Goal: Transaction & Acquisition: Purchase product/service

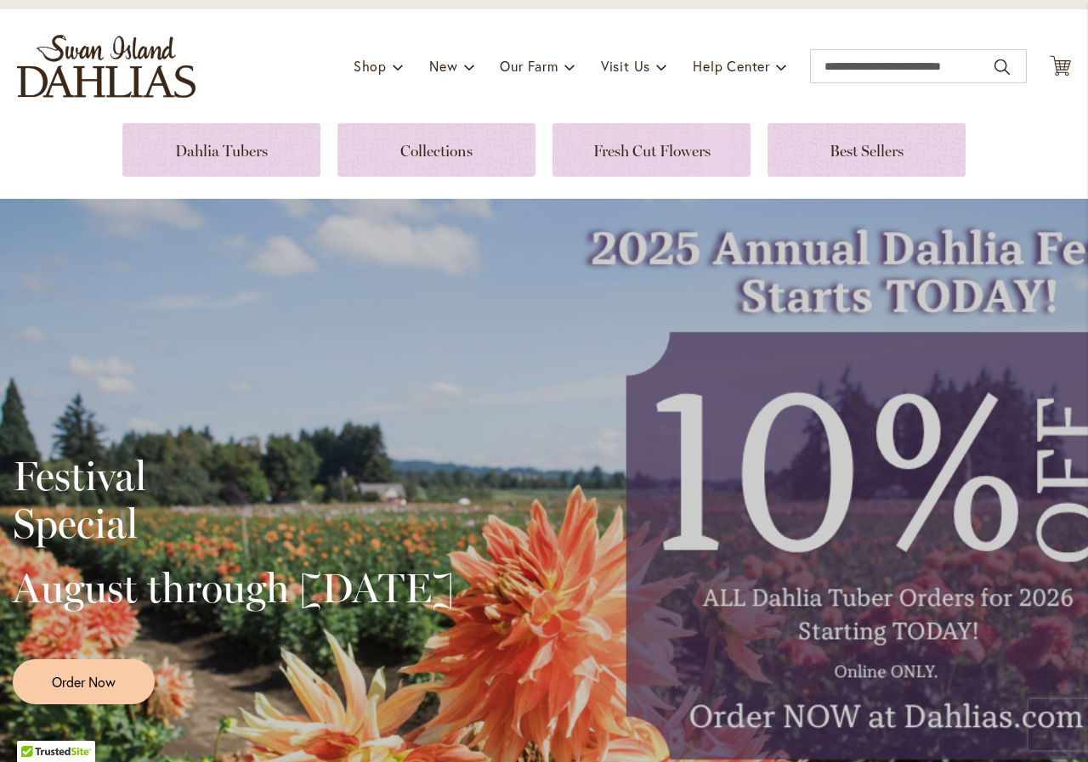
scroll to position [170, 0]
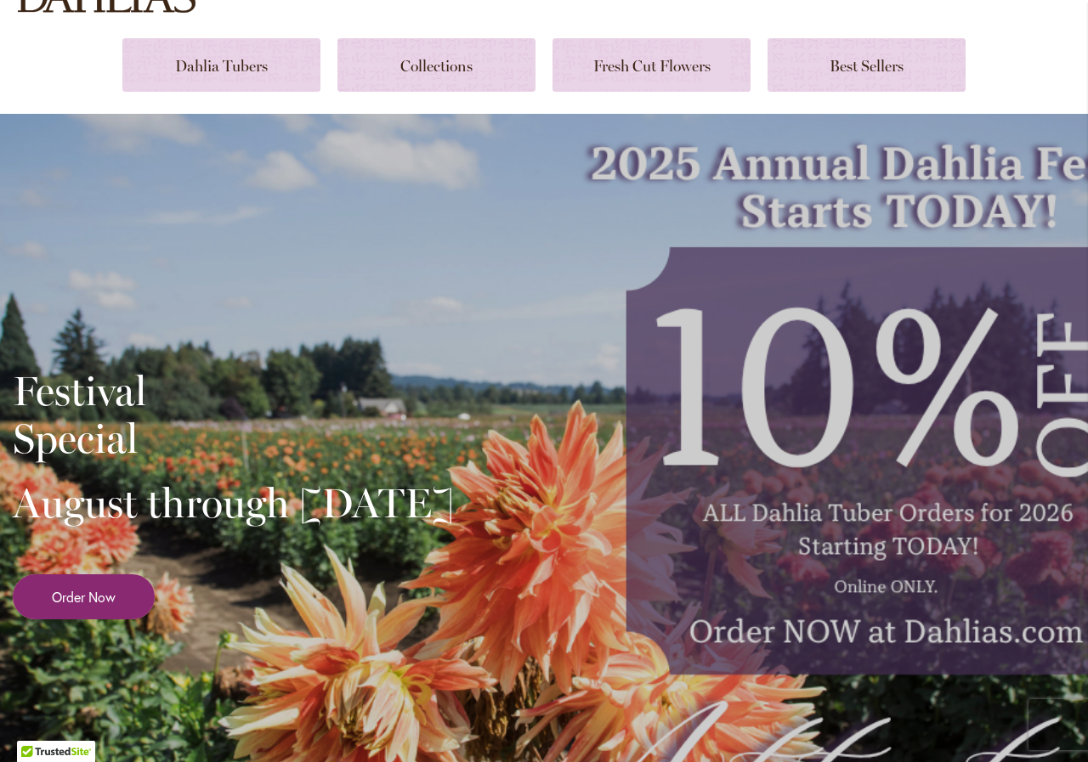
click at [95, 607] on span "Order Now" at bounding box center [84, 597] width 64 height 20
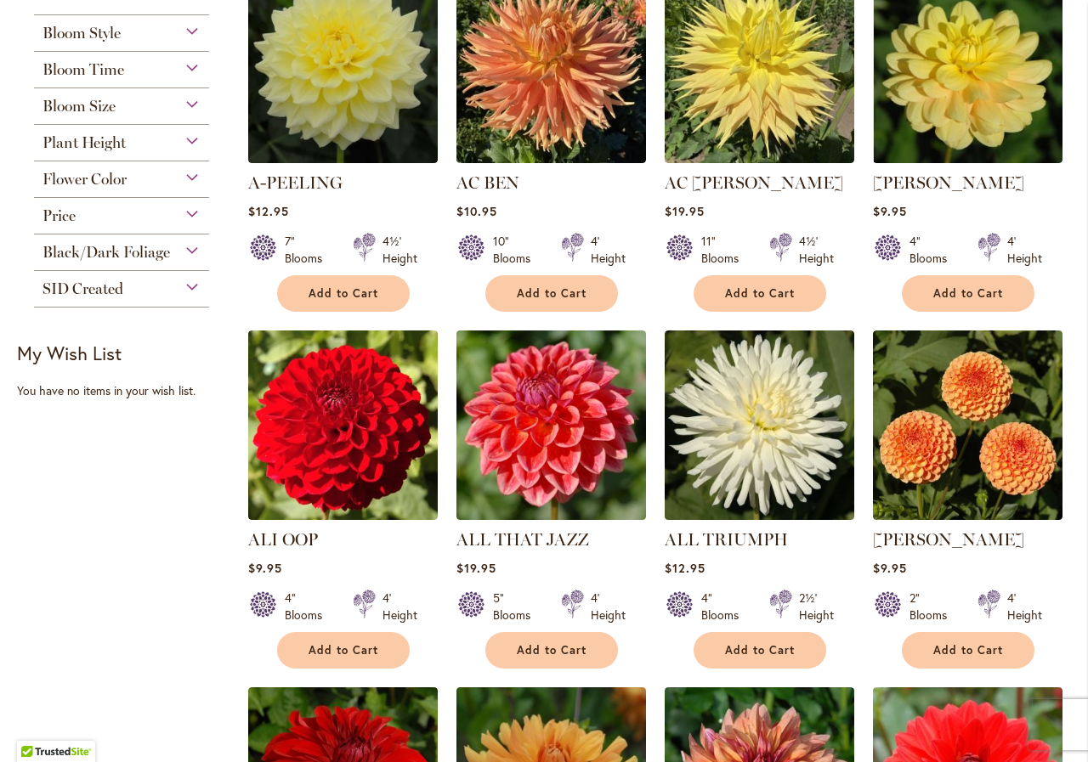
scroll to position [510, 0]
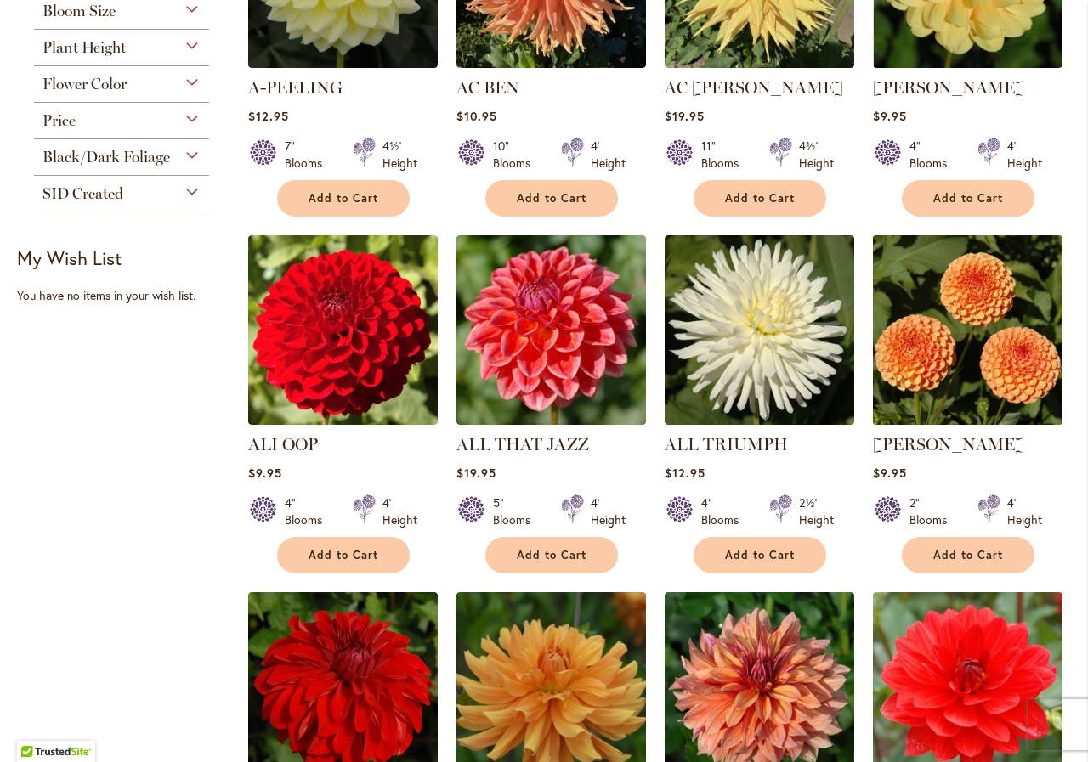
click at [975, 397] on img at bounding box center [967, 329] width 199 height 199
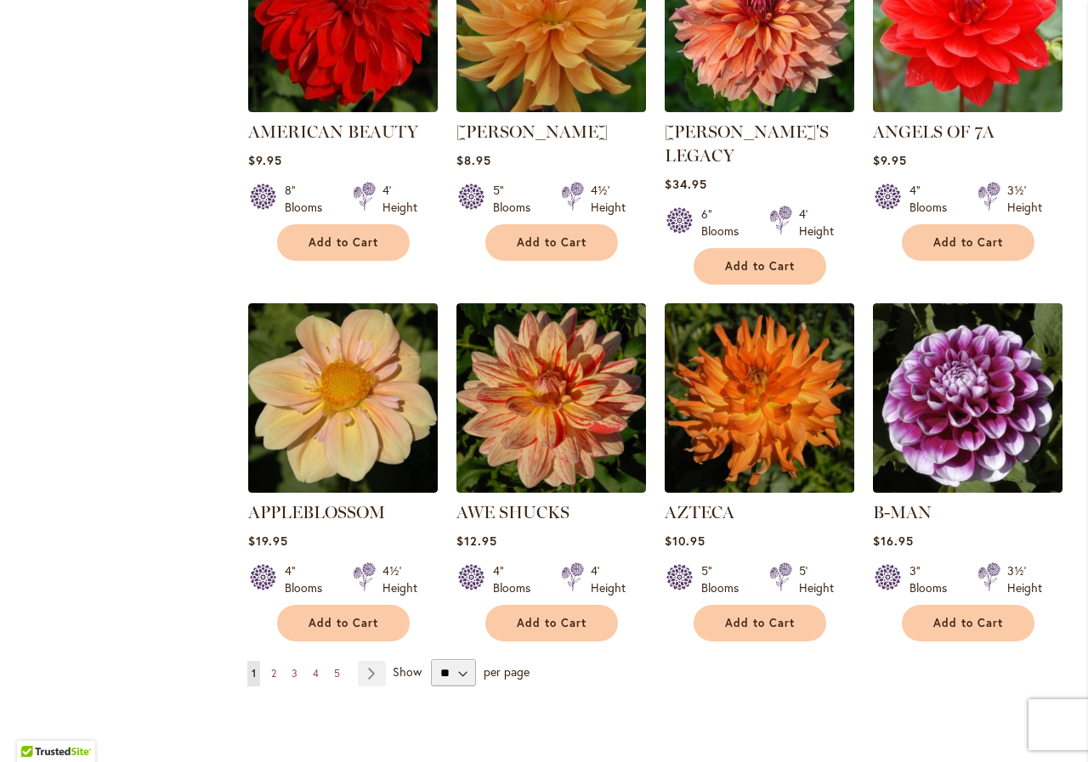
scroll to position [1190, 0]
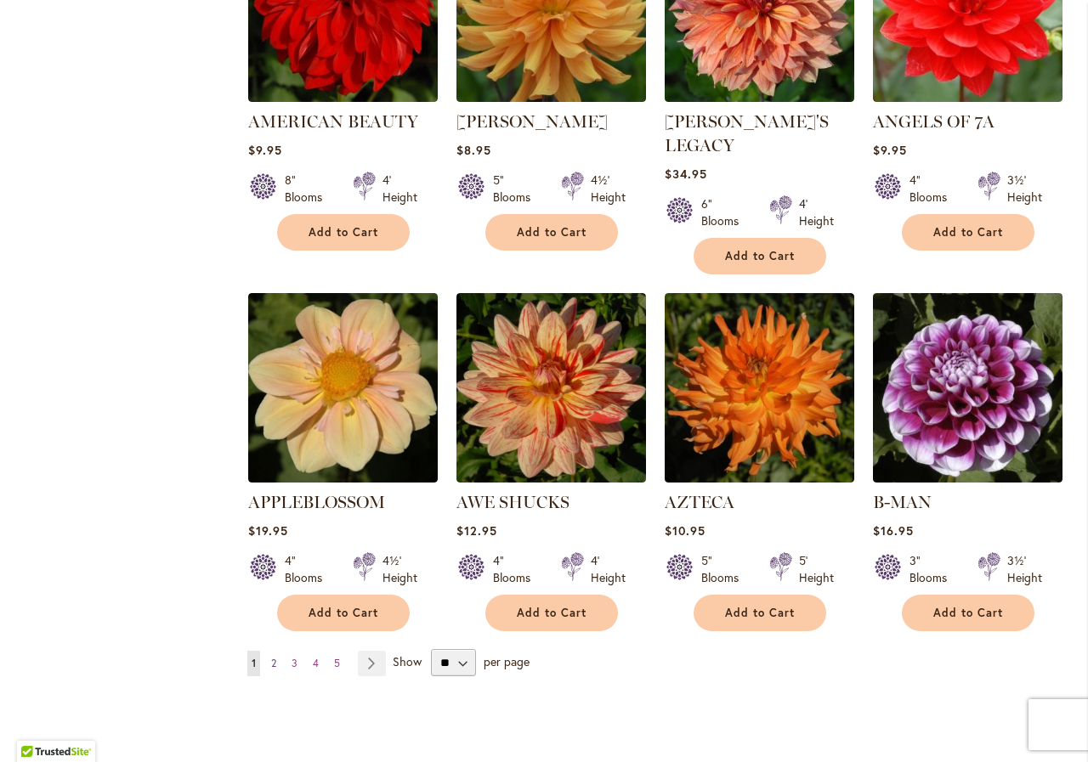
click at [271, 657] on span "2" at bounding box center [273, 663] width 5 height 13
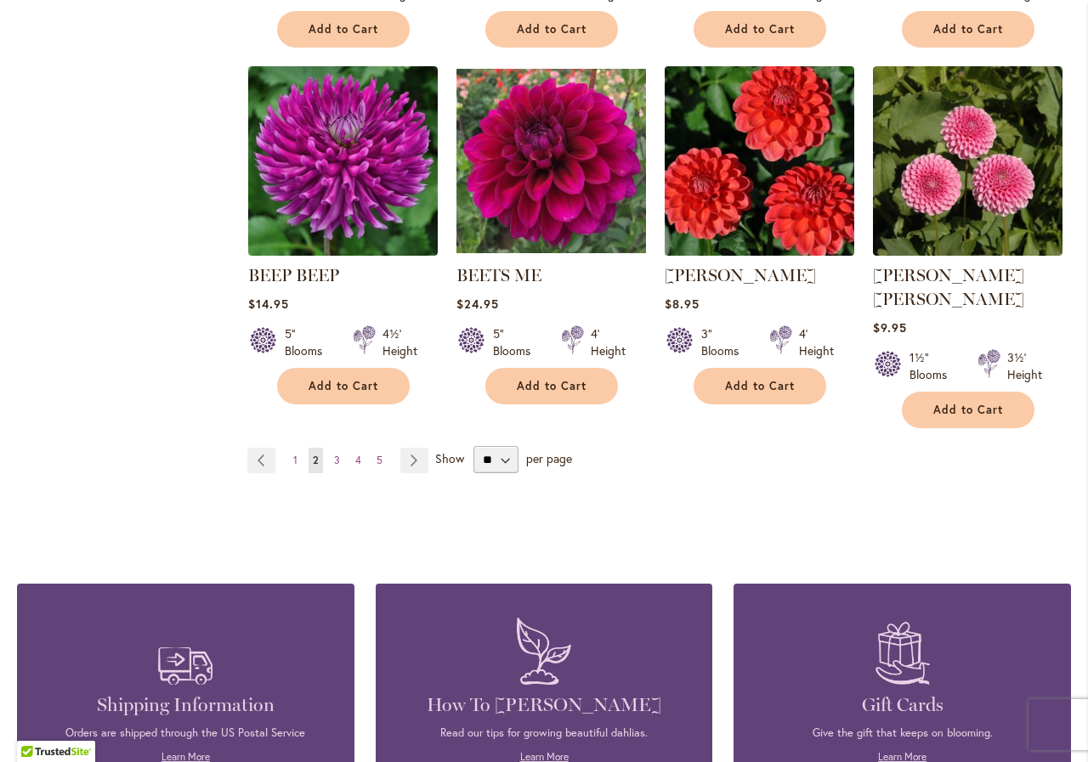
scroll to position [1445, 0]
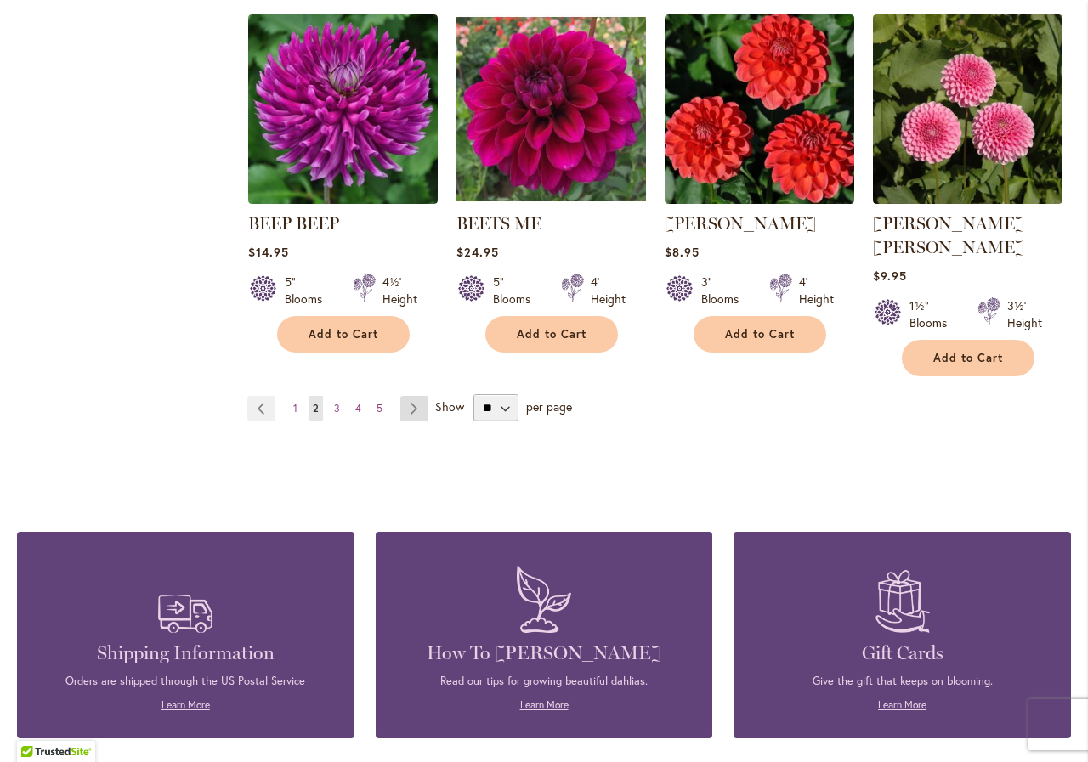
click at [411, 396] on link "Page Next" at bounding box center [414, 408] width 28 height 25
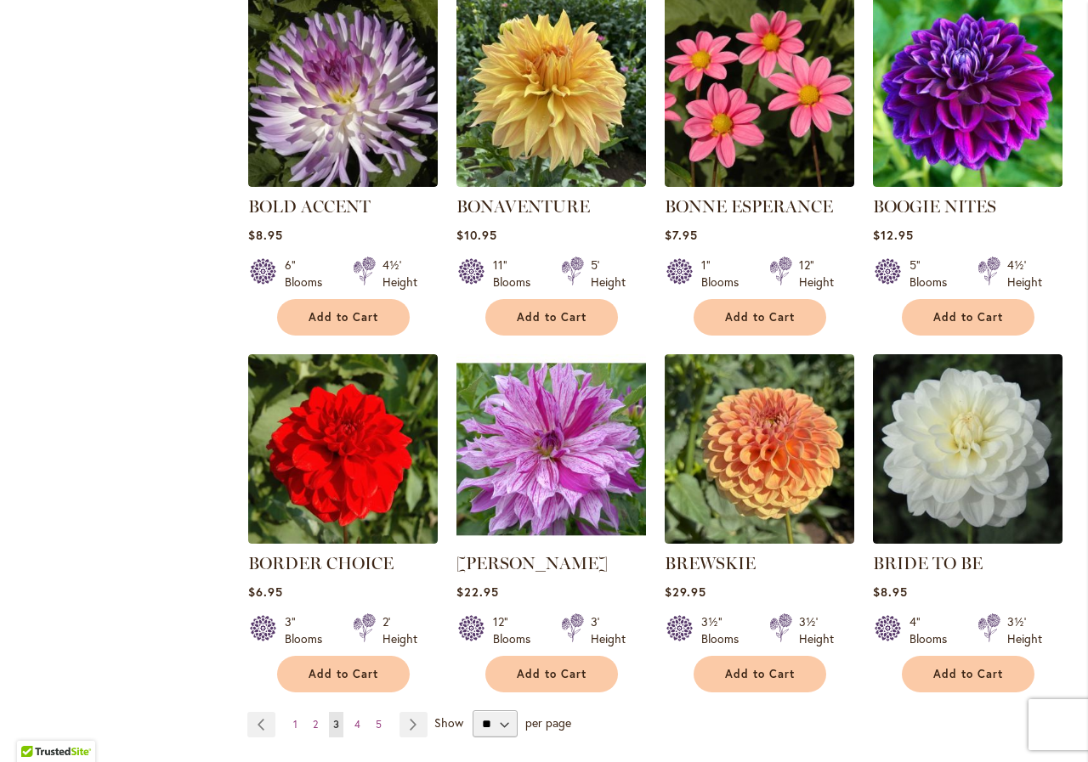
scroll to position [1190, 0]
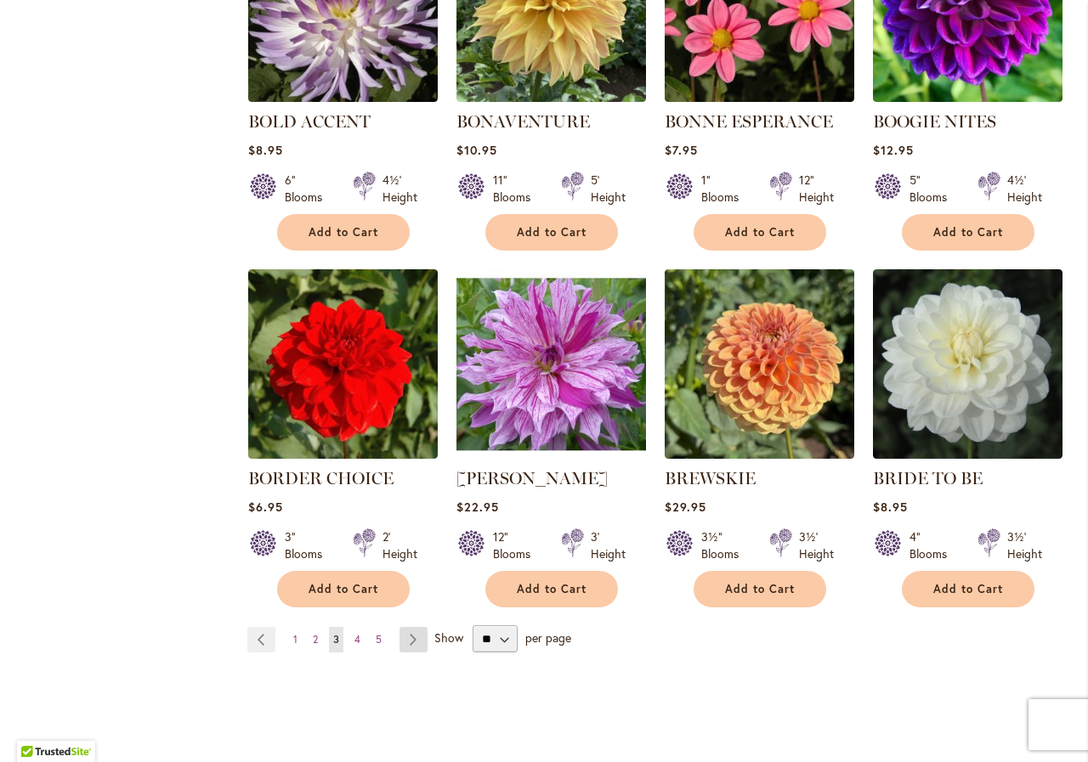
click at [420, 643] on link "Page Next" at bounding box center [413, 639] width 28 height 25
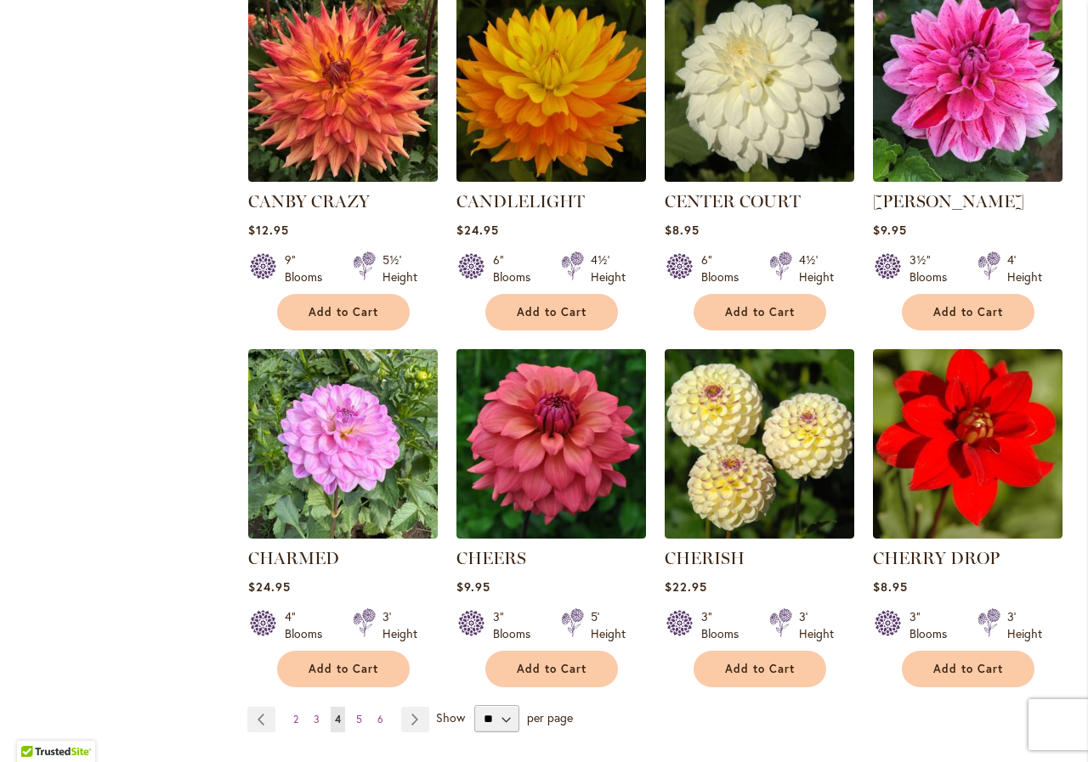
scroll to position [1190, 0]
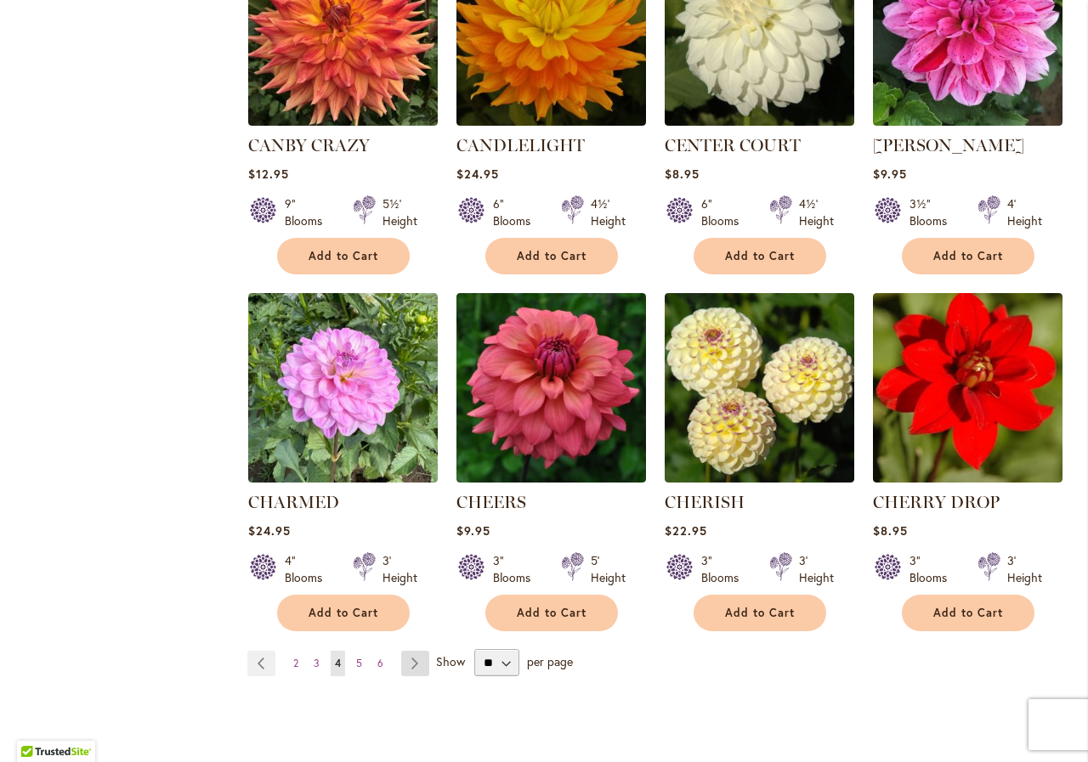
click at [417, 664] on link "Page Next" at bounding box center [415, 663] width 28 height 25
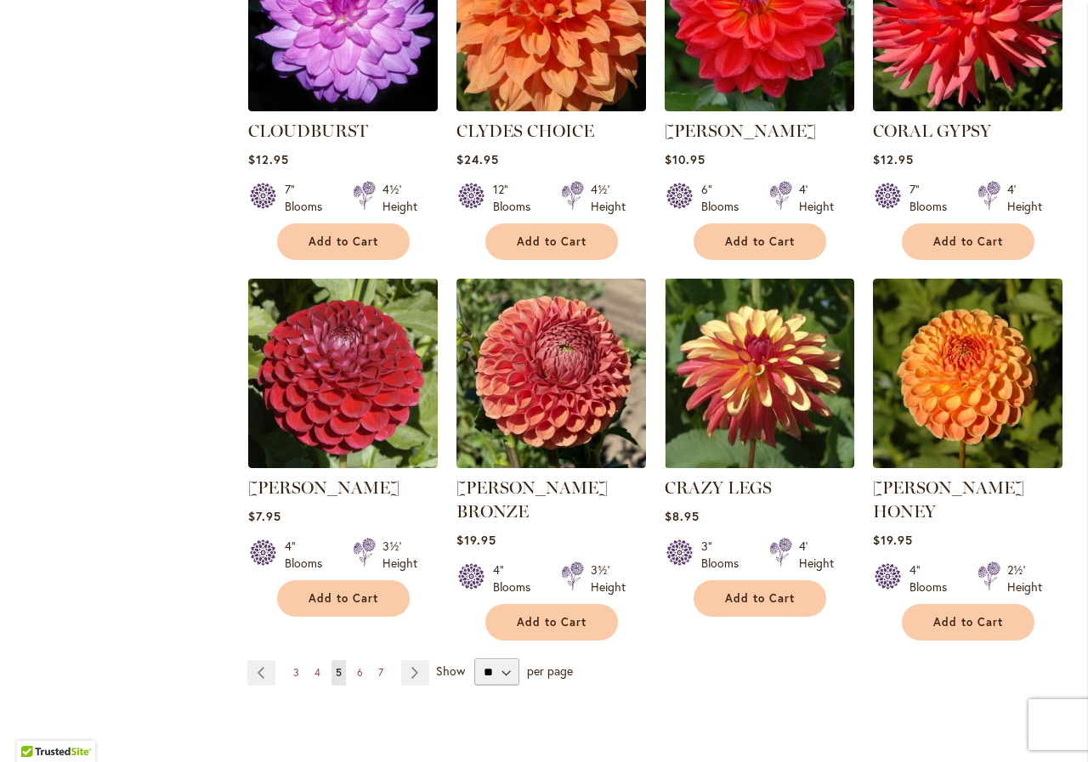
scroll to position [1360, 0]
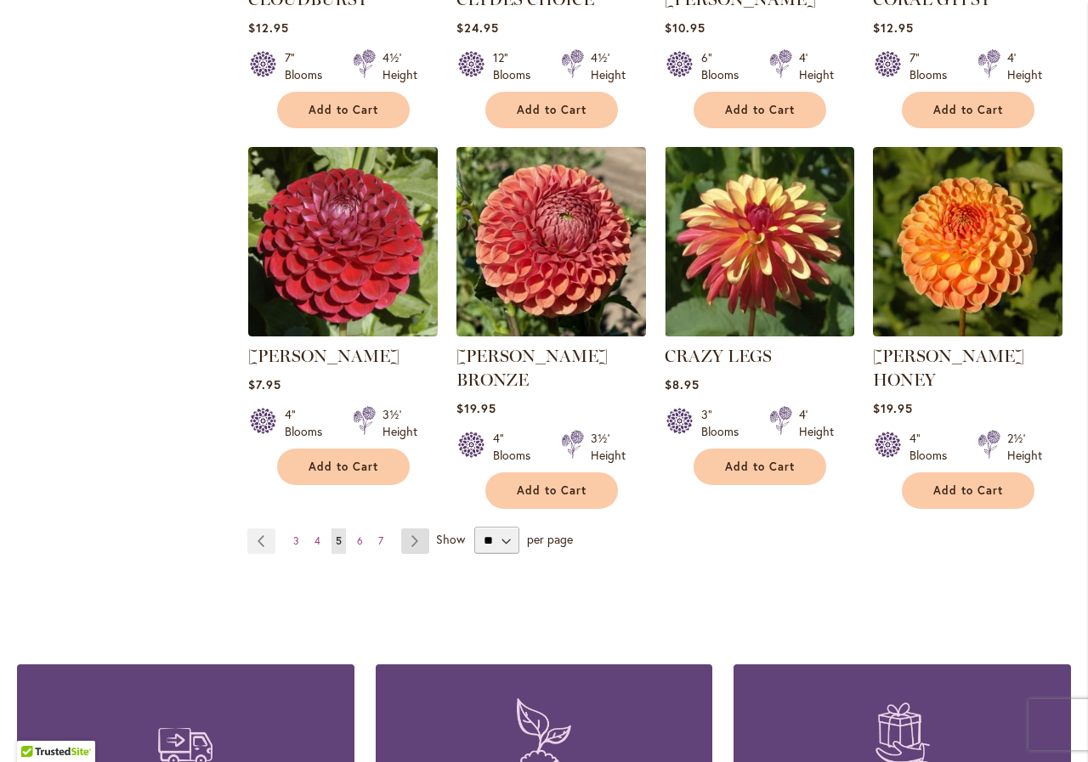
click at [416, 529] on link "Page Next" at bounding box center [415, 541] width 28 height 25
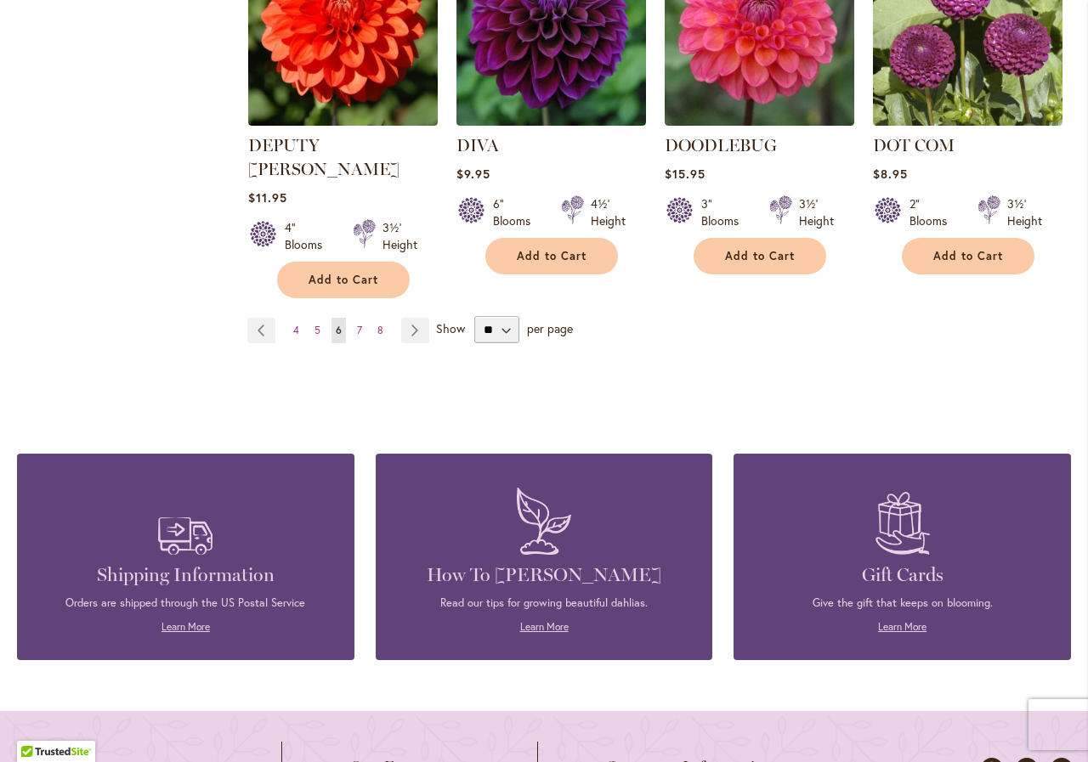
scroll to position [1615, 0]
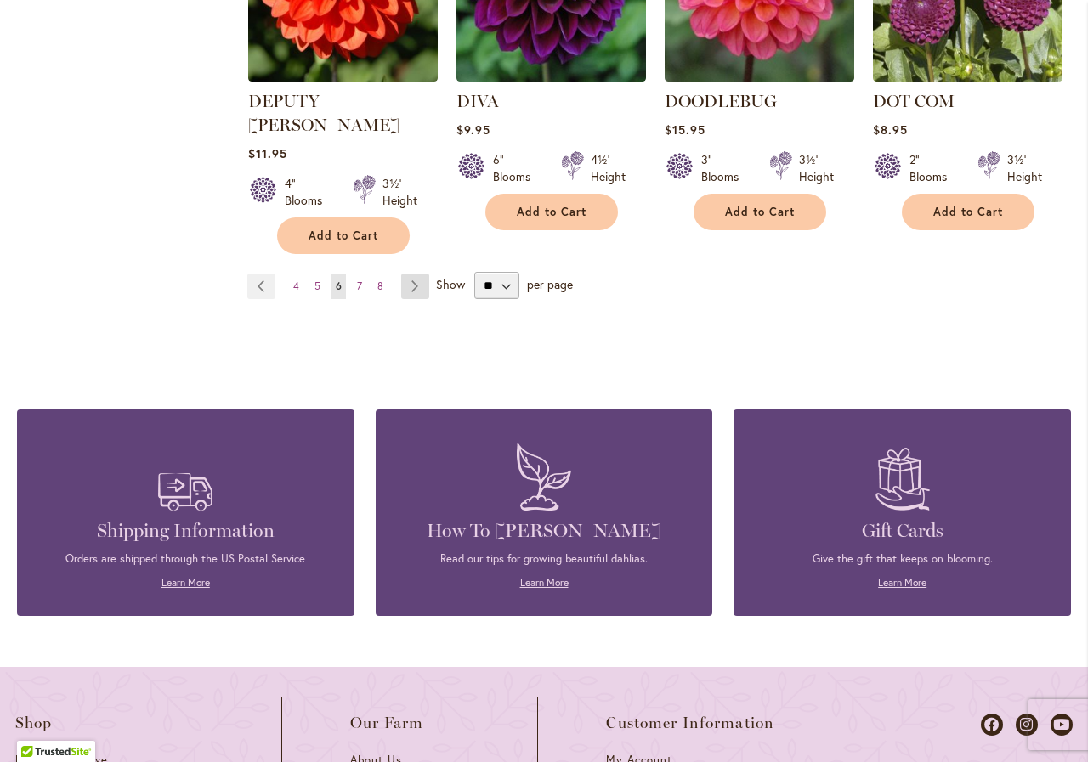
click at [410, 274] on link "Page Next" at bounding box center [415, 286] width 28 height 25
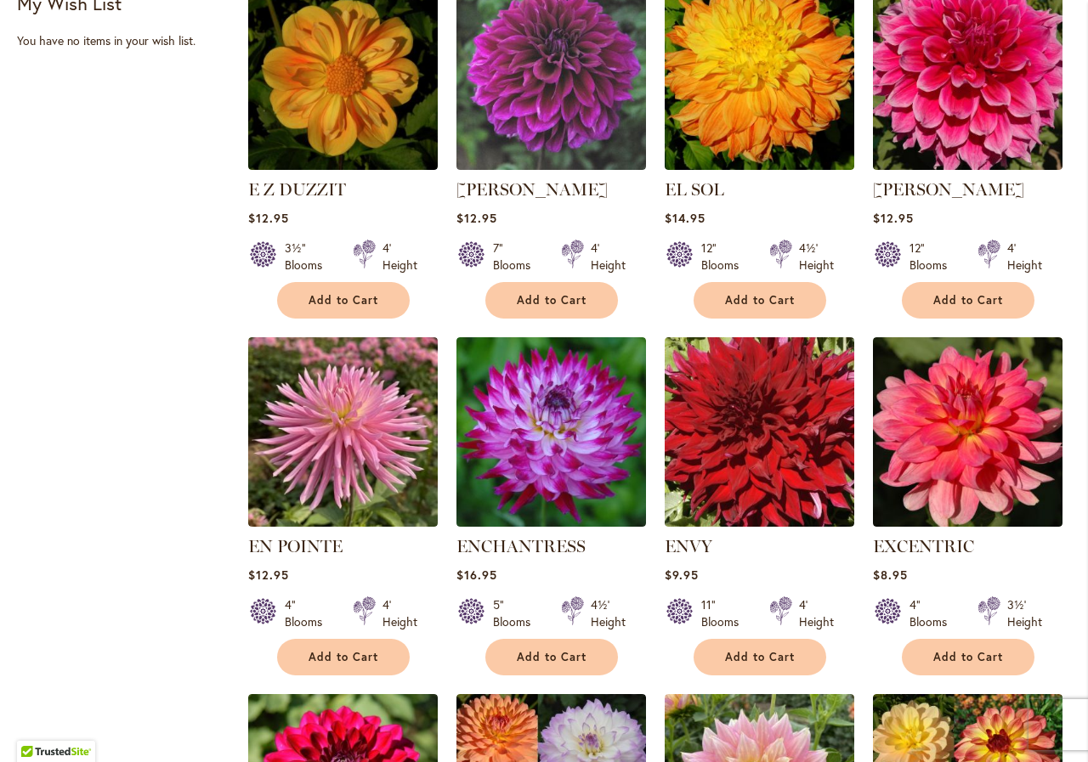
scroll to position [1105, 0]
